Goal: Find specific page/section: Find specific page/section

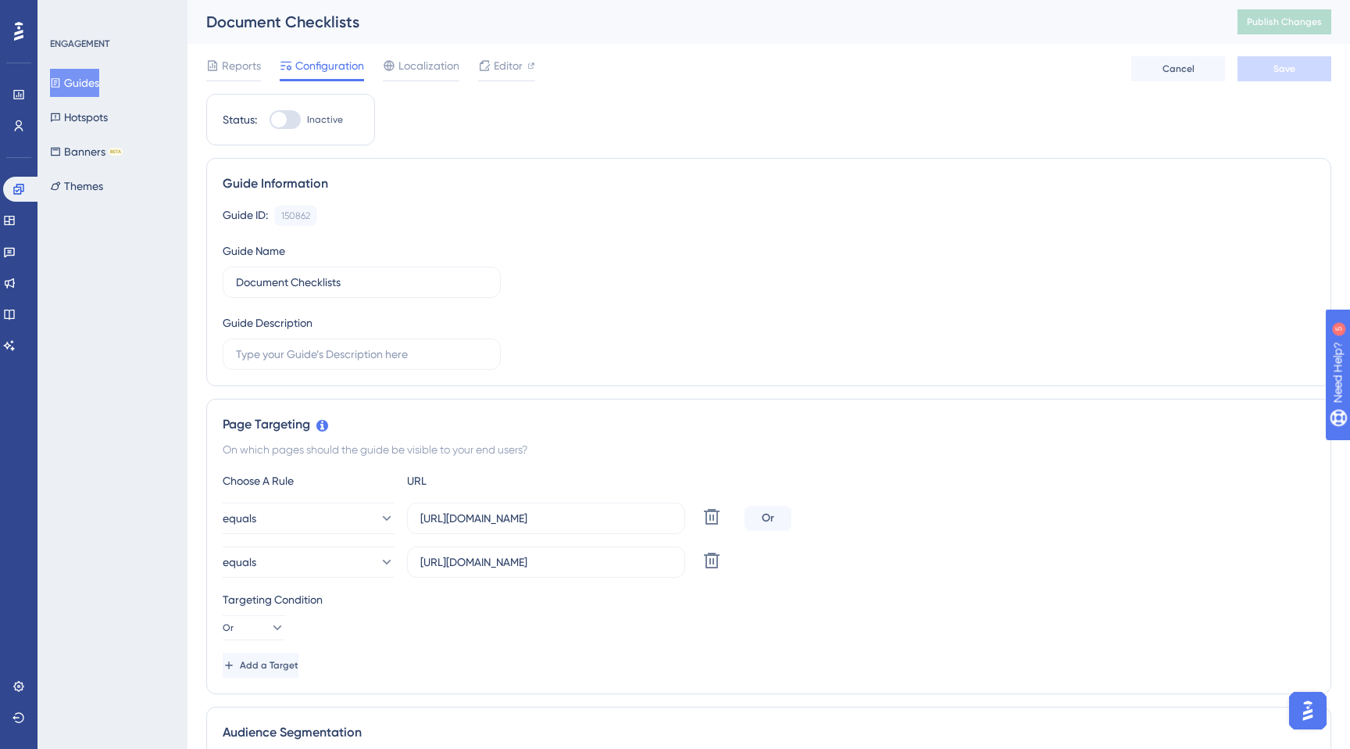
click at [80, 84] on button "Guides" at bounding box center [74, 83] width 49 height 28
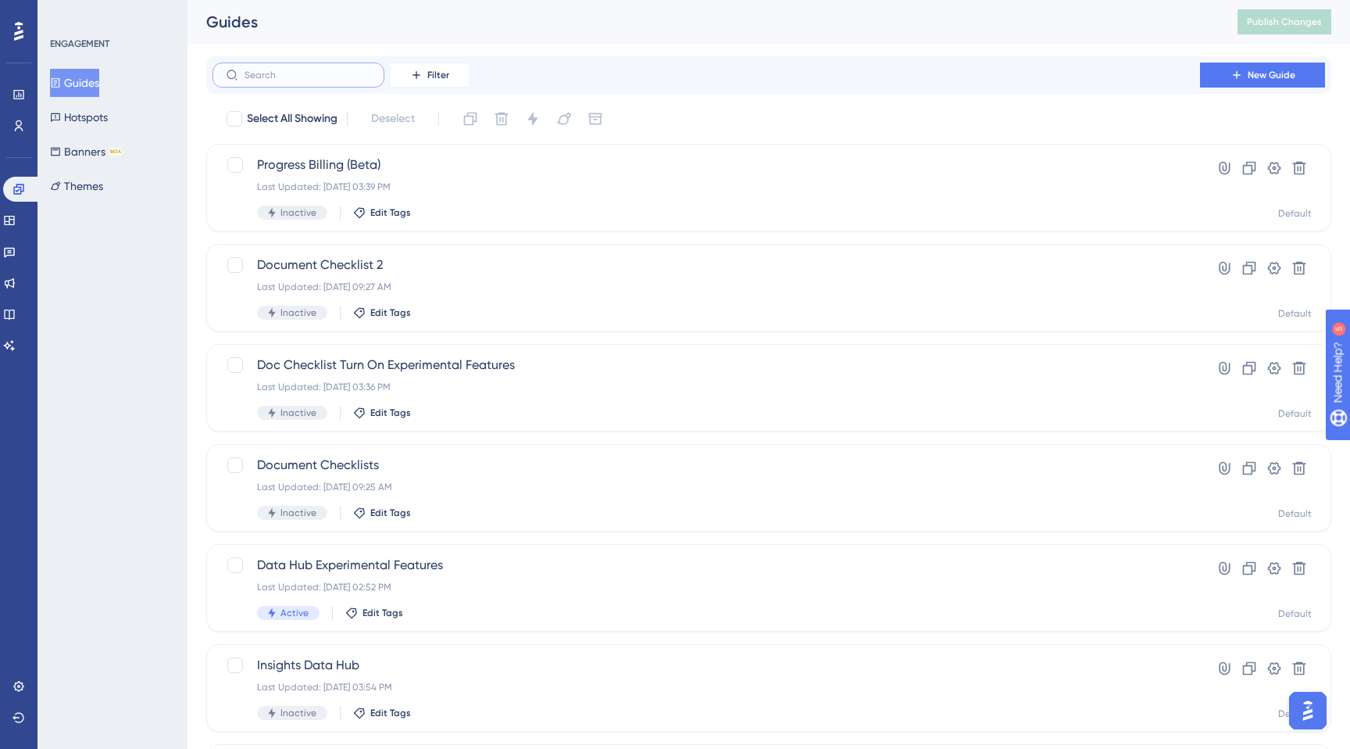
click at [282, 71] on input "text" at bounding box center [308, 75] width 127 height 11
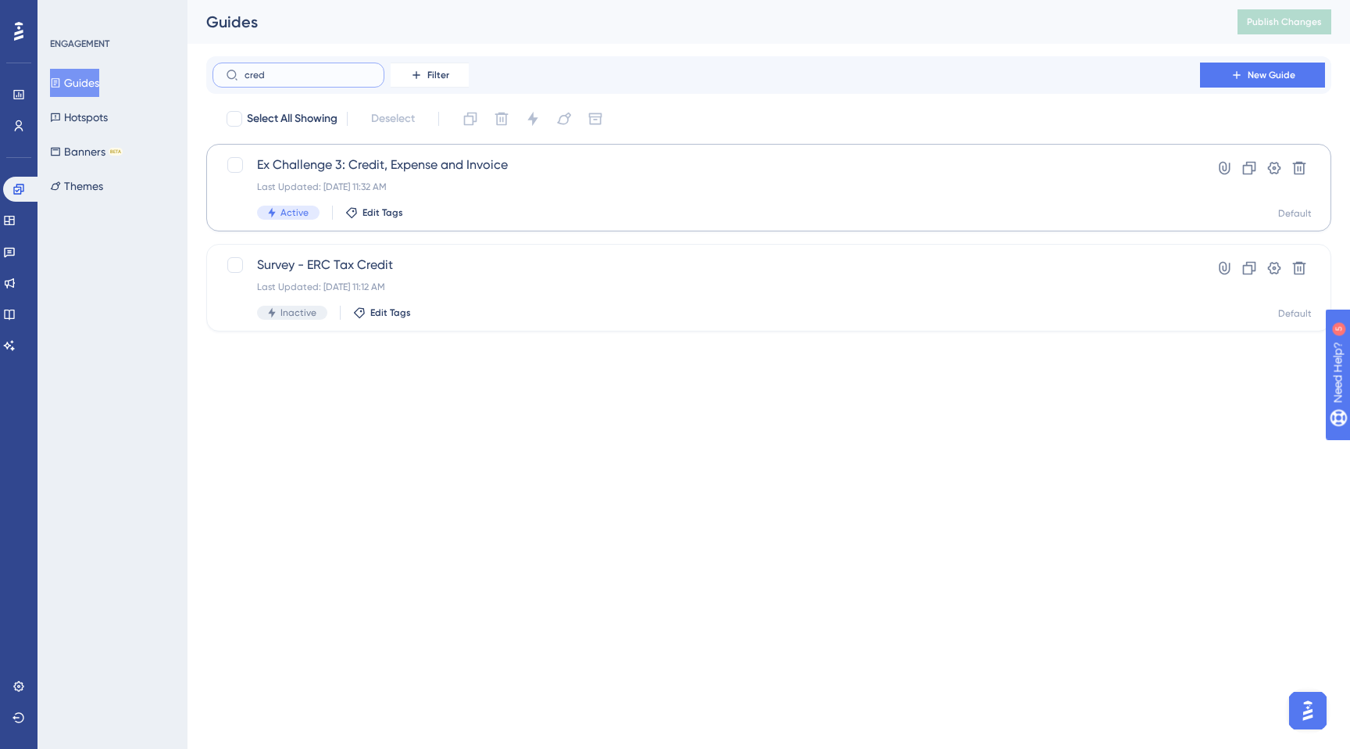
type input "cred"
click at [424, 169] on span "Ex Challenge 3: Credit, Expense and Invoice" at bounding box center [706, 165] width 899 height 19
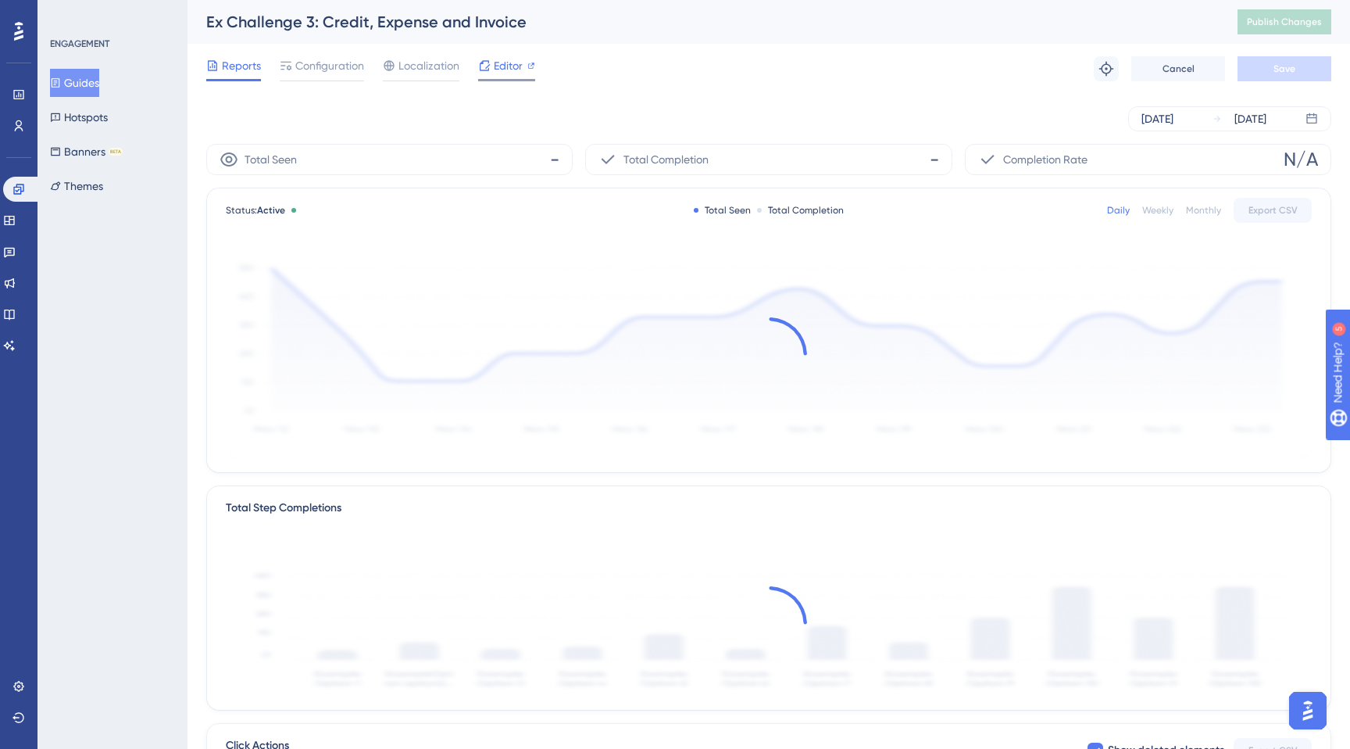
click at [503, 66] on span "Editor" at bounding box center [508, 65] width 29 height 19
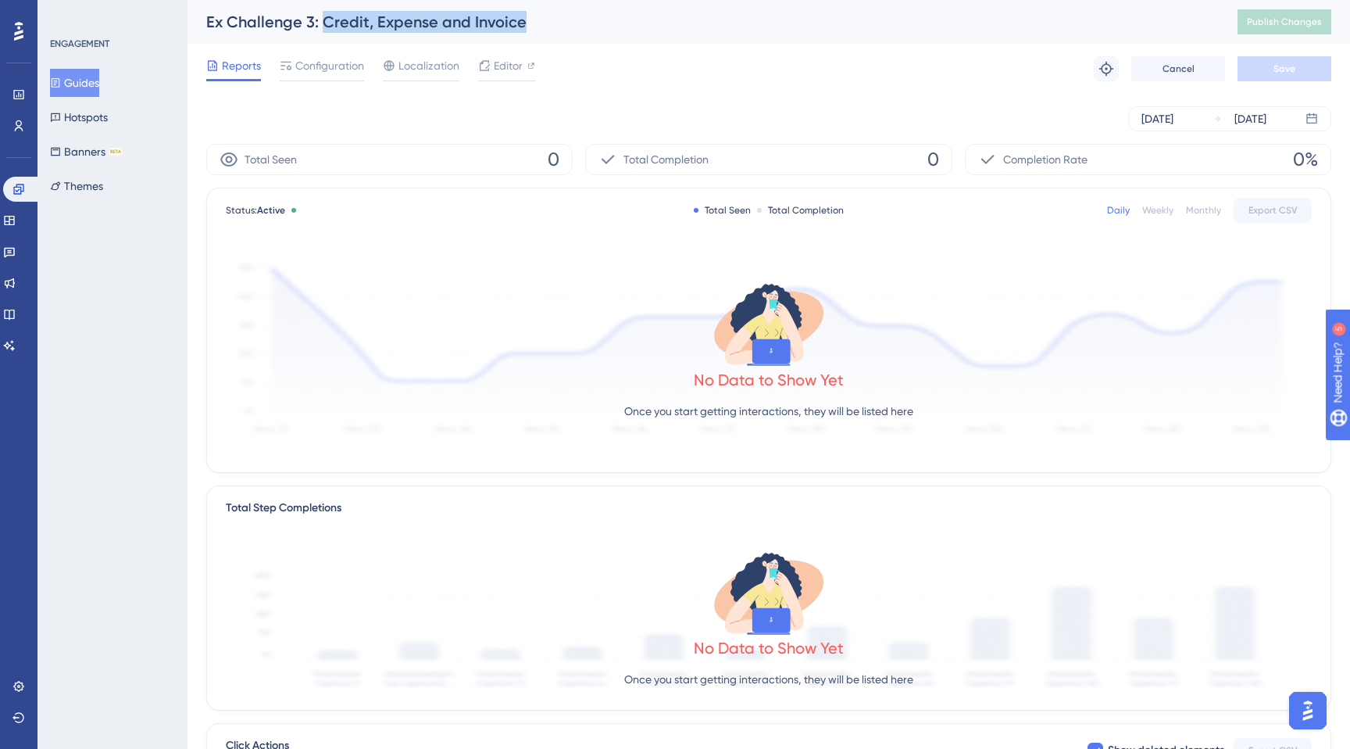
drag, startPoint x: 320, startPoint y: 19, endPoint x: 535, endPoint y: 20, distance: 215.7
click at [535, 20] on div "Ex Challenge 3: Credit, Expense and Invoice" at bounding box center [702, 22] width 992 height 22
copy div "Credit, Expense and Invoice"
